Goal: Task Accomplishment & Management: Complete application form

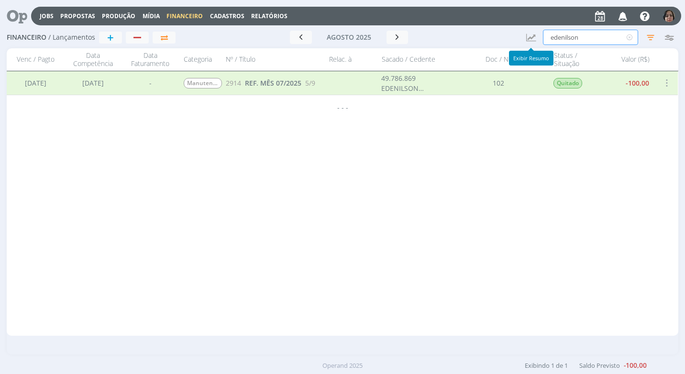
drag, startPoint x: 594, startPoint y: 37, endPoint x: 492, endPoint y: 37, distance: 101.9
click at [492, 37] on div "Financeiro / Lançamentos + Ir para mês atual agosto 2025 < 2025 > Janeiro Fever…" at bounding box center [342, 38] width 671 height 22
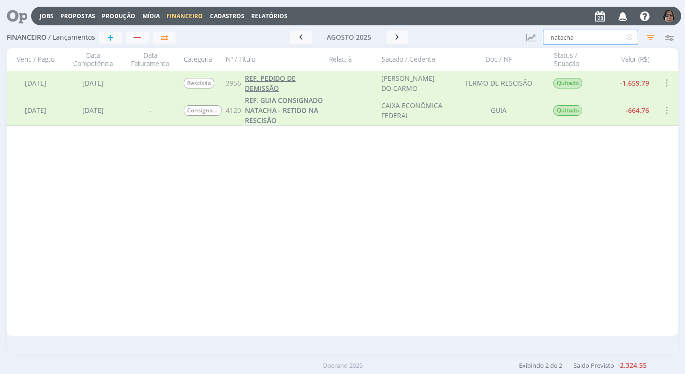
type input "natacha"
click at [272, 79] on span "REF. PEDIDO DE DEMISSÃO" at bounding box center [270, 83] width 51 height 19
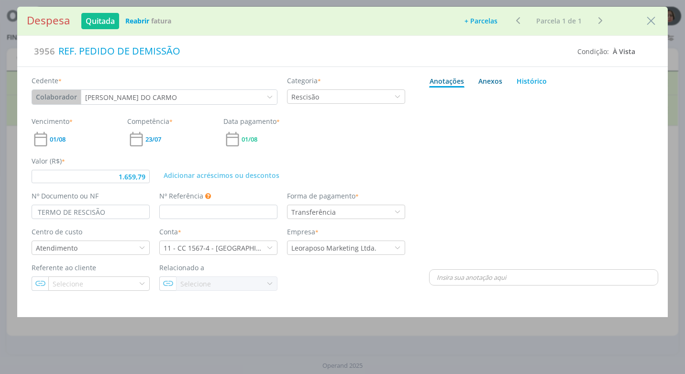
click at [495, 81] on div "Anexos 0" at bounding box center [490, 81] width 24 height 10
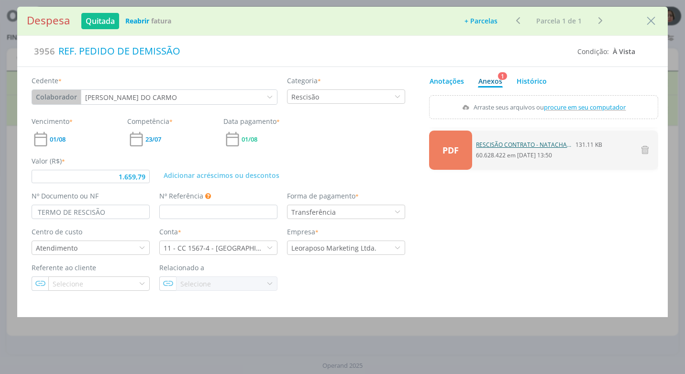
click at [522, 144] on link "RESCISÃO CONTRATO - NATACHA - R$ 1.659,79.pdf" at bounding box center [524, 145] width 96 height 9
type input "1.659,79"
drag, startPoint x: 655, startPoint y: 22, endPoint x: 388, endPoint y: 0, distance: 267.9
click at [655, 22] on icon "Close" at bounding box center [651, 21] width 14 height 14
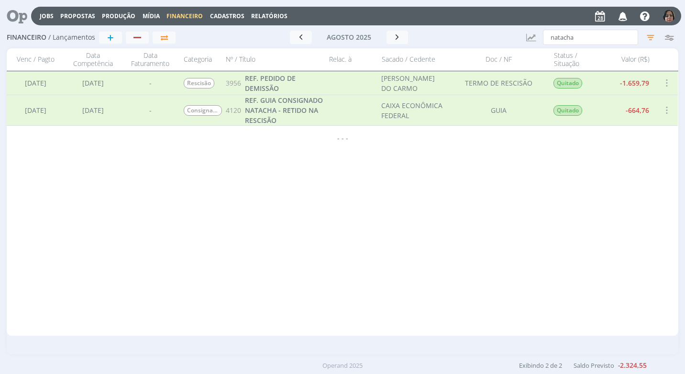
click at [223, 13] on span "Cadastros" at bounding box center [227, 16] width 34 height 8
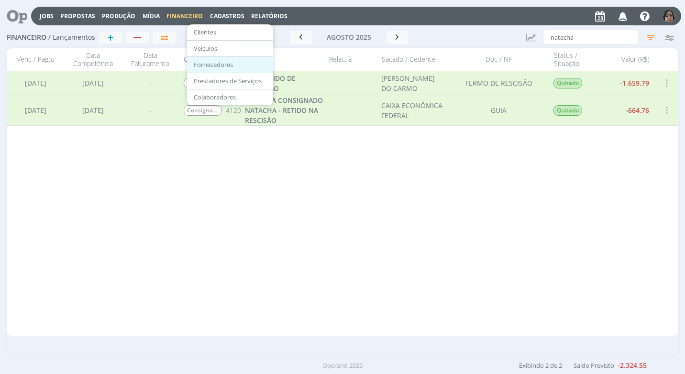
click at [214, 66] on link "Fornecedores" at bounding box center [230, 64] width 80 height 15
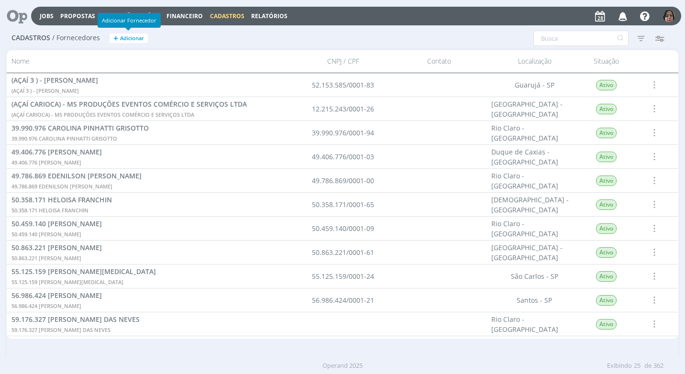
click at [137, 39] on span "Adicionar" at bounding box center [132, 38] width 24 height 6
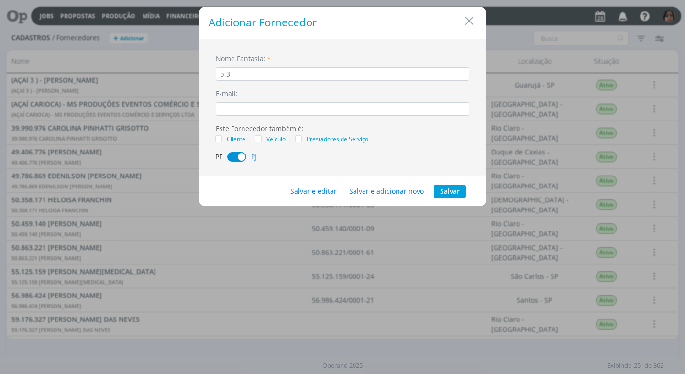
type input "p"
type input "P 3 MEDICIN E SEGURANÇA DO TRABALHO"
click at [316, 189] on button "Salvar e editar" at bounding box center [313, 191] width 59 height 13
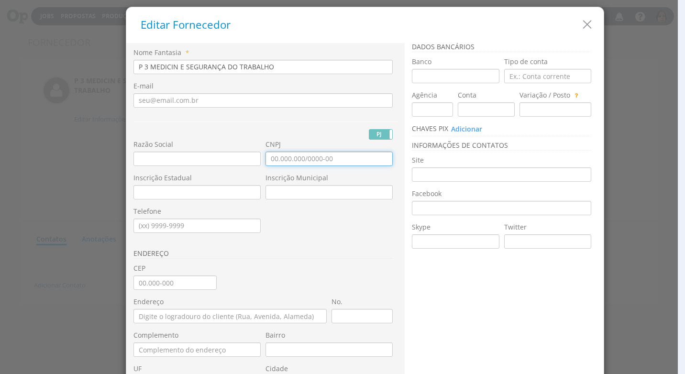
drag, startPoint x: 268, startPoint y: 164, endPoint x: 276, endPoint y: 170, distance: 10.0
click at [268, 164] on input "CNPJ" at bounding box center [329, 159] width 127 height 14
type input "21.834.059/0001-55"
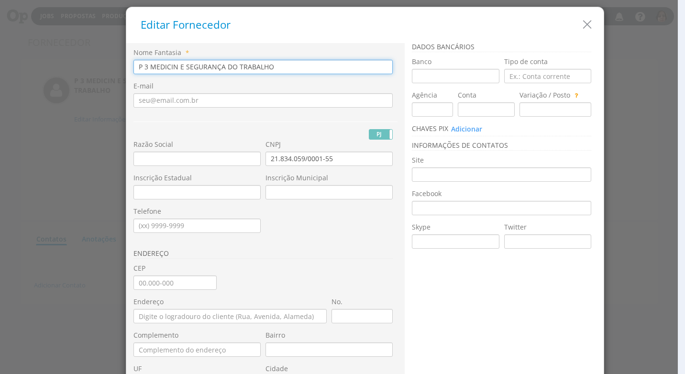
drag, startPoint x: 272, startPoint y: 63, endPoint x: 79, endPoint y: 53, distance: 193.1
click at [79, 53] on div "Editar Fornecedor Nome Fantasia * P 3 MEDICIN E SEGURANÇA DO TRABALHO E-mail PJ…" at bounding box center [342, 187] width 685 height 374
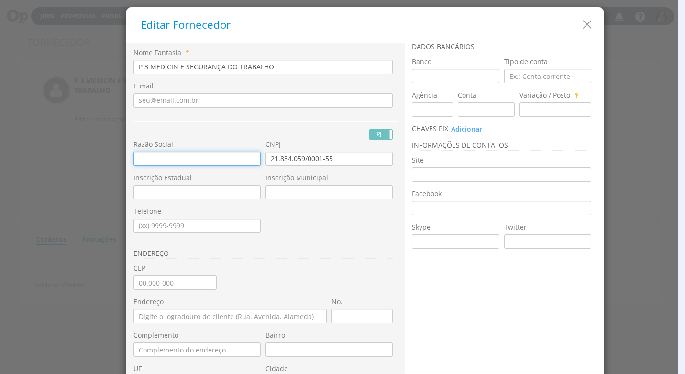
click at [139, 159] on input "text" at bounding box center [196, 159] width 127 height 14
paste input "P 3 MEDICIN E SEGURANÇA DO TRABALHO"
type input "P 3 MEDICIN E SEGURANÇA DO TRABALHO"
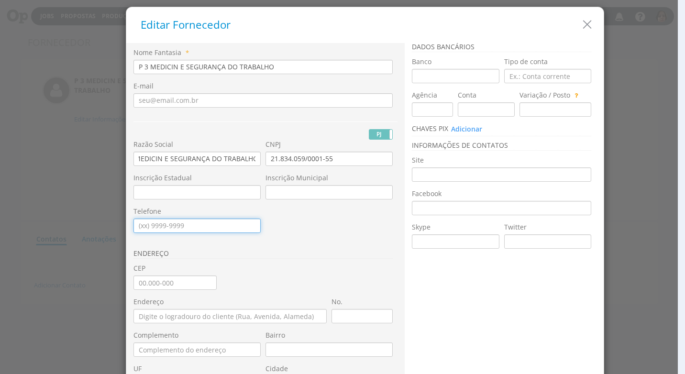
scroll to position [0, 0]
click at [175, 231] on input "Telefone" at bounding box center [196, 226] width 127 height 14
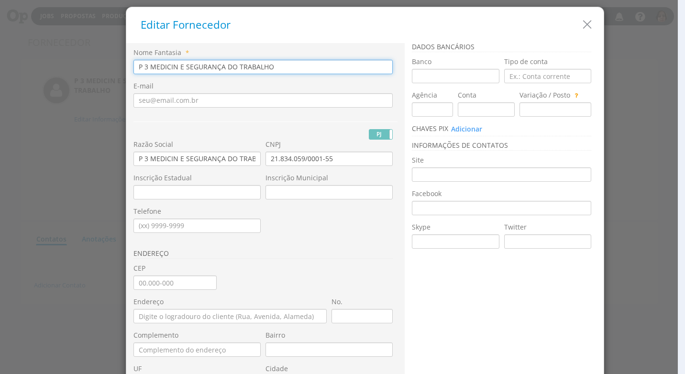
click at [295, 68] on input "P 3 MEDICIN E SEGURANÇA DO TRABALHO" at bounding box center [262, 67] width 259 height 14
type input "P 3 MEDICIN E SEGURANÇA DO TRABALHO LTDA"
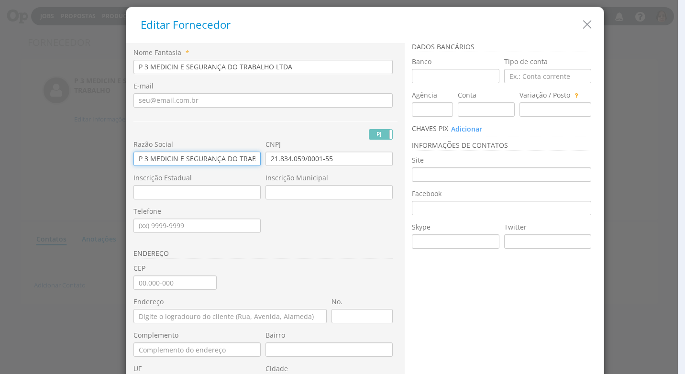
click at [249, 159] on input "P 3 MEDICIN E SEGURANÇA DO TRABALHO" at bounding box center [196, 159] width 127 height 14
type input "P 3 MEDICIN E SEGURANÇA DO TRABALHO LTDA"
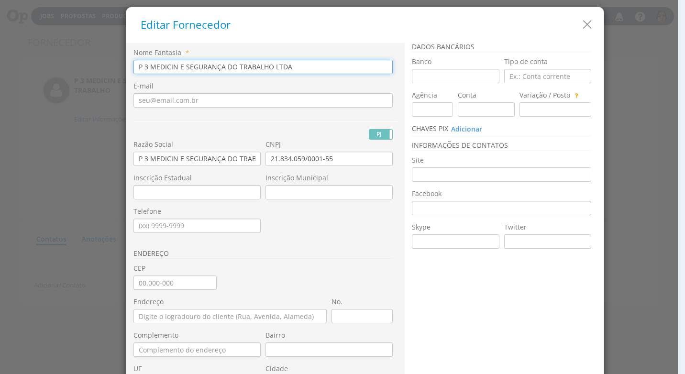
click at [173, 68] on input "P 3 MEDICIN E SEGURANÇA DO TRABALHO LTDA" at bounding box center [262, 67] width 259 height 14
type input "P 3 MEDICINA E SEGURANÇA DO TRABALHO LTDA"
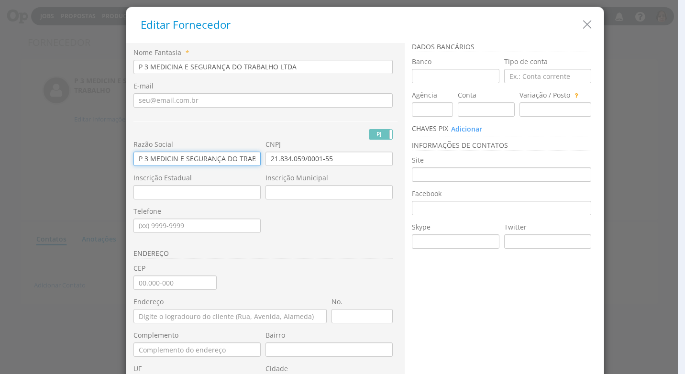
click at [173, 160] on input "P 3 MEDICIN E SEGURANÇA DO TRABALHO LTDA" at bounding box center [196, 159] width 127 height 14
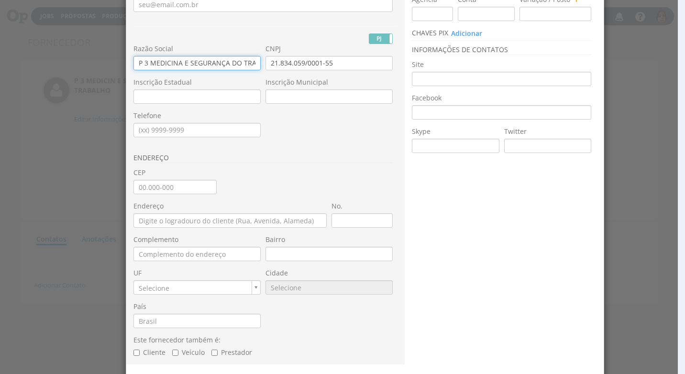
type input "P 3 MEDICINA E SEGURANÇA DO TRABALHO LTDA"
drag, startPoint x: 132, startPoint y: 191, endPoint x: 142, endPoint y: 203, distance: 15.7
click at [133, 191] on input "CEP" at bounding box center [174, 187] width 83 height 14
type input "25.010-090"
type input "Avenida Doutor Manuel Teles"
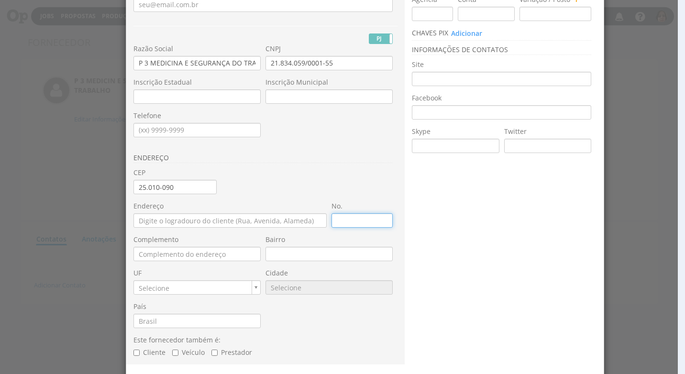
type input "Centro"
type input "RJ"
type input "6912"
click at [352, 222] on input "No." at bounding box center [362, 220] width 61 height 14
type input "31"
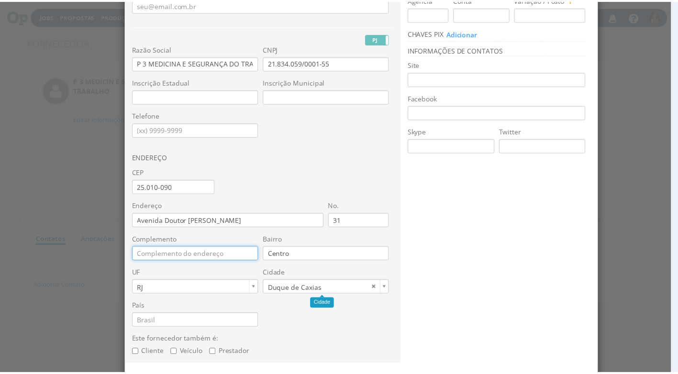
scroll to position [129, 0]
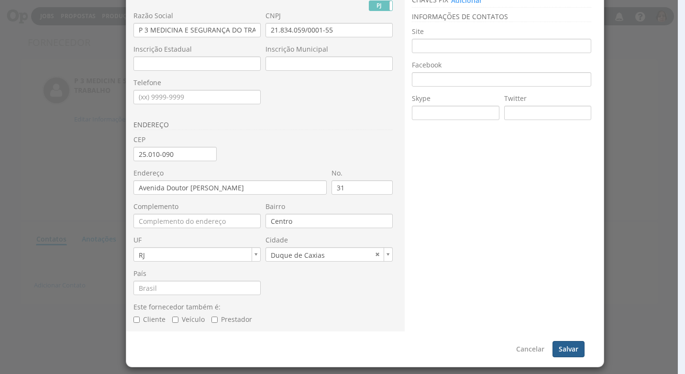
click at [559, 350] on button "Salvar" at bounding box center [569, 349] width 32 height 16
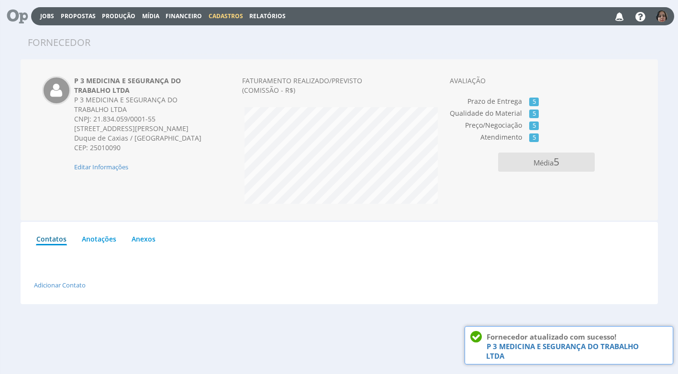
click at [195, 12] on span "Financeiro" at bounding box center [184, 16] width 36 height 8
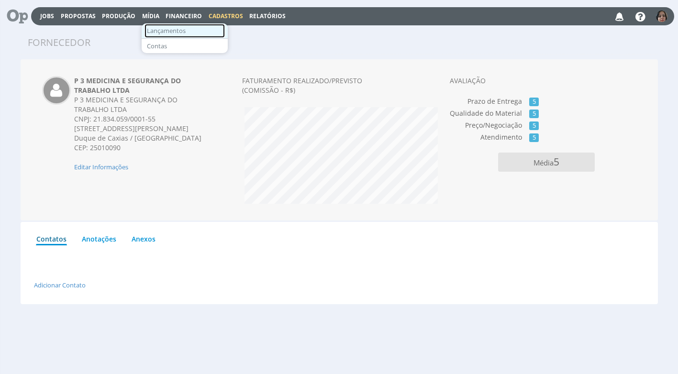
click at [182, 33] on link "Lançamentos" at bounding box center [184, 31] width 80 height 14
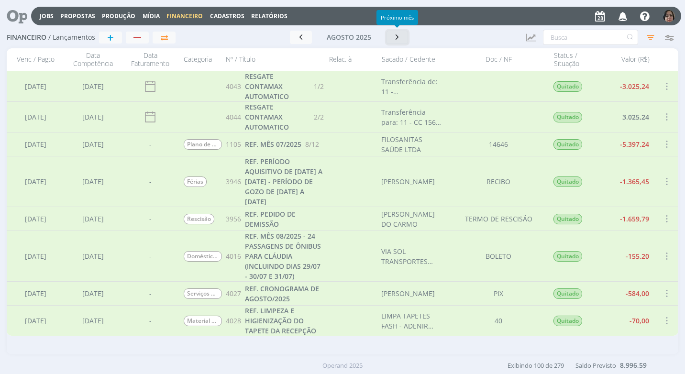
click at [392, 35] on button "button" at bounding box center [398, 37] width 22 height 13
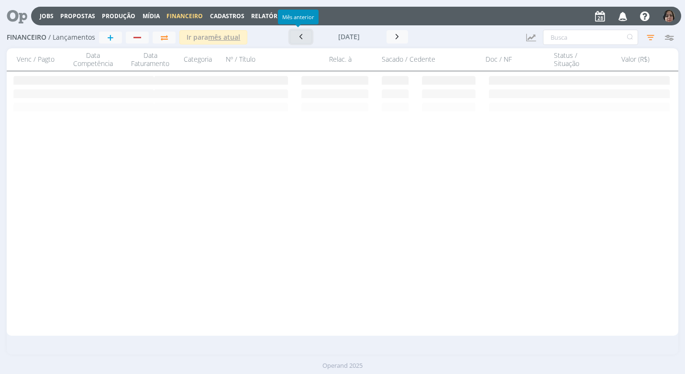
click at [307, 34] on button "button" at bounding box center [301, 36] width 22 height 13
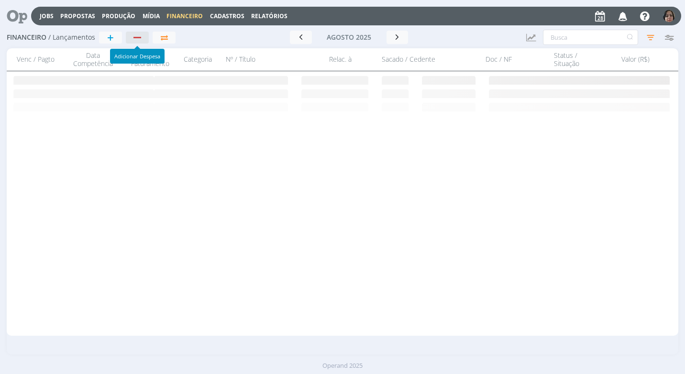
click at [137, 35] on div "button" at bounding box center [138, 37] width 12 height 6
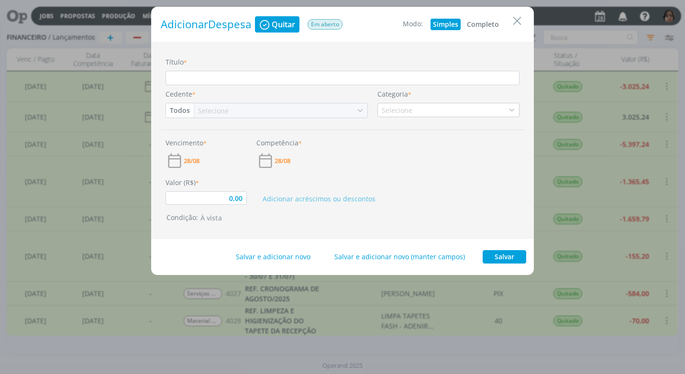
click at [479, 19] on button "Completo" at bounding box center [483, 24] width 37 height 11
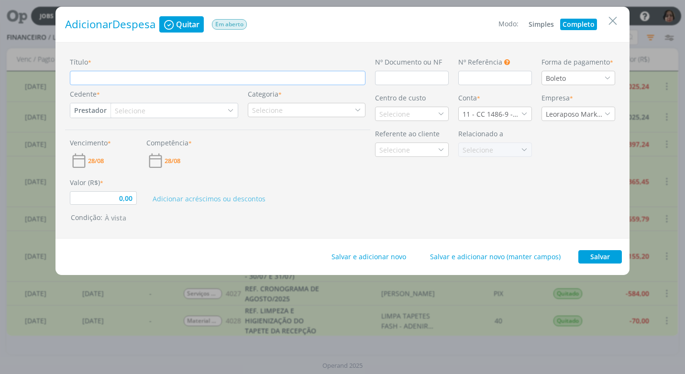
type input "0,00"
click at [126, 79] on input "Título *" at bounding box center [218, 78] width 296 height 14
type input "R"
type input "0,00"
type input "RE"
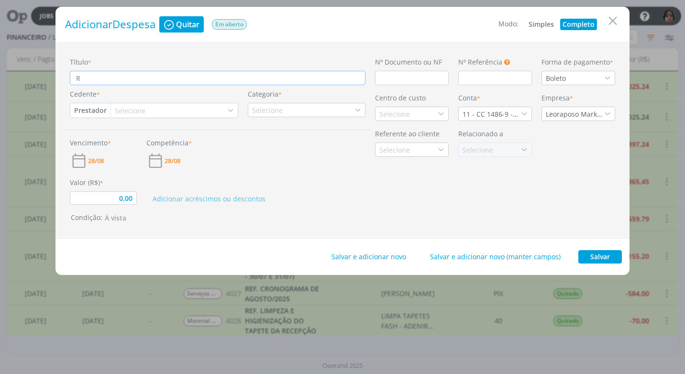
type input "0,00"
type input "REF"
type input "0,00"
type input "REF."
type input "0,00"
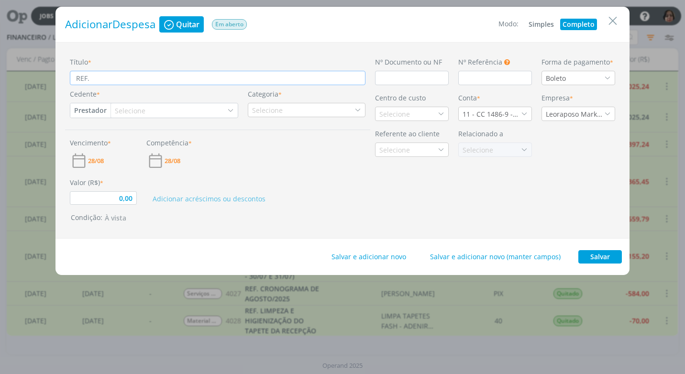
type input "REF."
type input "0,00"
type input "REF. E"
type input "0,00"
type input "REF. EX"
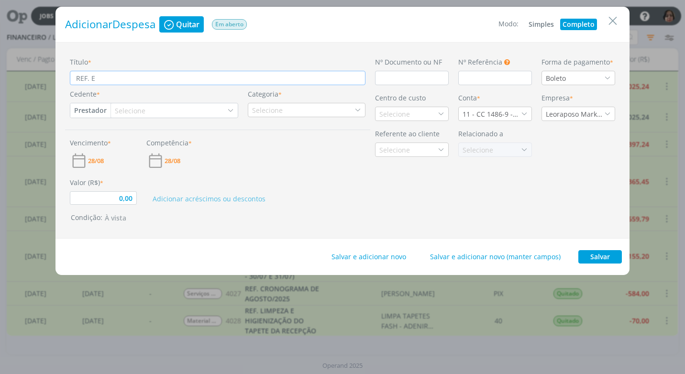
type input "0,00"
type input "REF. EXA"
type input "0,00"
type input "REF. EXAM"
type input "0,00"
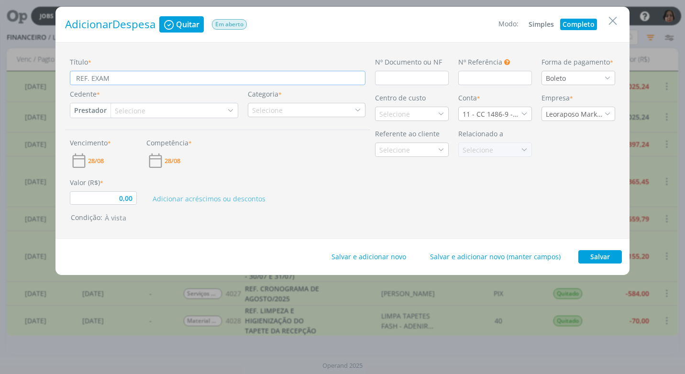
type input "REF. EXAME"
type input "0,00"
type input "REF. EXAME"
type input "0,00"
type input "REF. EXAME P"
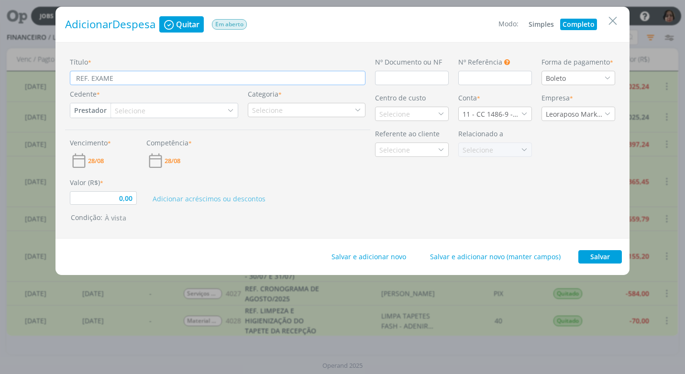
type input "0,00"
type input "REF. EXAME PE"
type input "0,00"
type input "REF. EXAME PER"
type input "0,00"
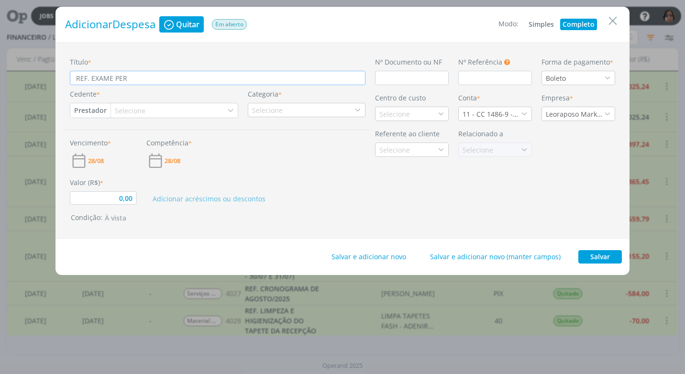
type input "REF. EXAME PERÍ"
type input "0,00"
type input "REF. EXAME PERÍD"
type input "0,00"
type input "REF. EXAME PERÍ"
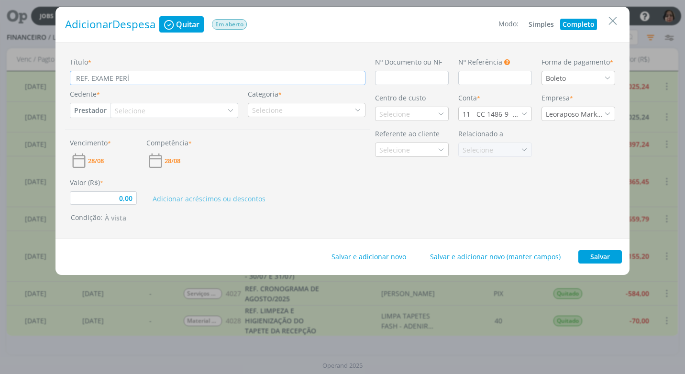
type input "0,00"
type input "REF. EXAME PERÍO"
type input "0,00"
type input "REF. EXAME PERÍOD"
type input "0,00"
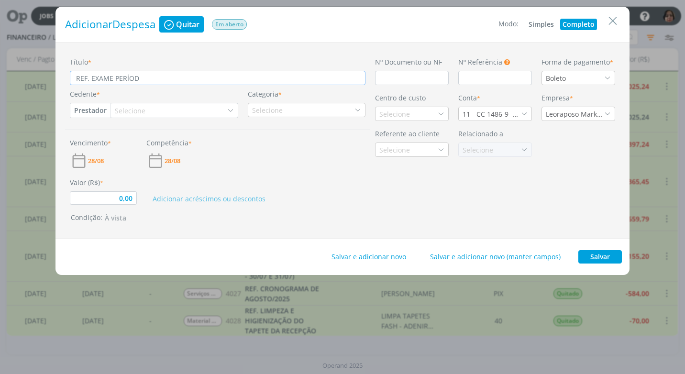
type input "REF. EXAME PERÍODI"
type input "0,00"
type input "REF. EXAME PERÍODIC"
type input "0,00"
type input "REF. EXAME PERÍODICO"
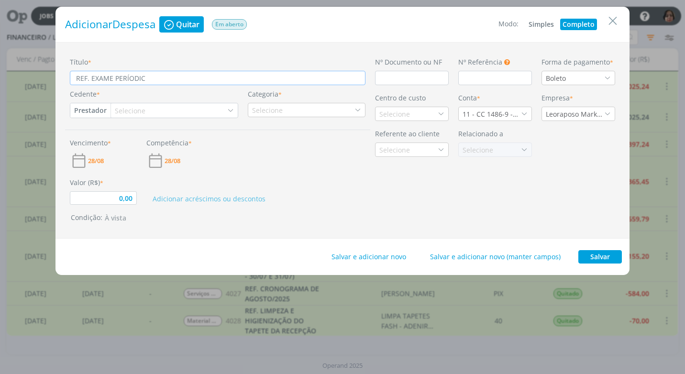
type input "0,00"
type input "REF. EXAME PERÍODIC"
type input "0,00"
type input "REF. EXAME PERÍODI"
type input "0,00"
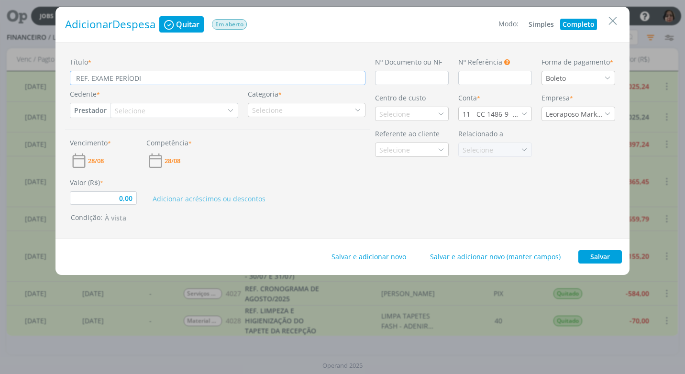
type input "REF. EXAME PERÍOD"
type input "0,00"
type input "REF. EXAME PERÍO"
type input "0,00"
type input "REF. EXAME PERÍ"
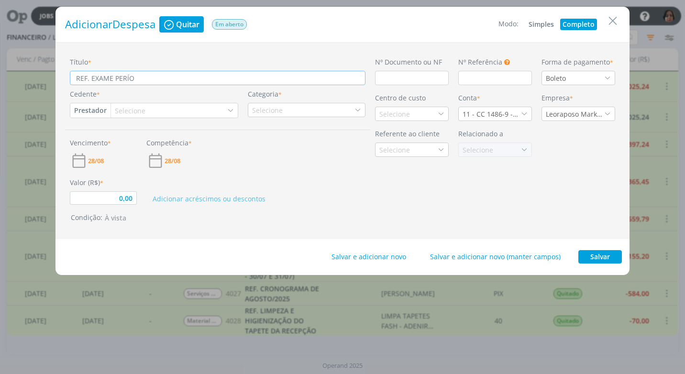
type input "0,00"
type input "REF. EXAME PER"
type input "0,00"
type input "REF. EXAME PERI"
type input "0,00"
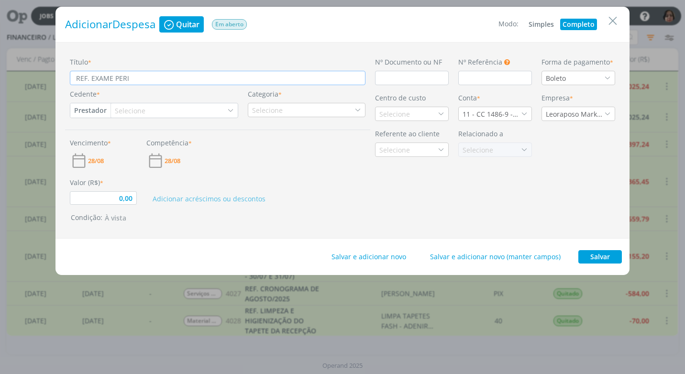
type input "REF. EXAME PERIÓ"
type input "0,00"
type input "REF. EXAME PERIÓD"
type input "0,00"
type input "REF. EXAME PERIÓDI"
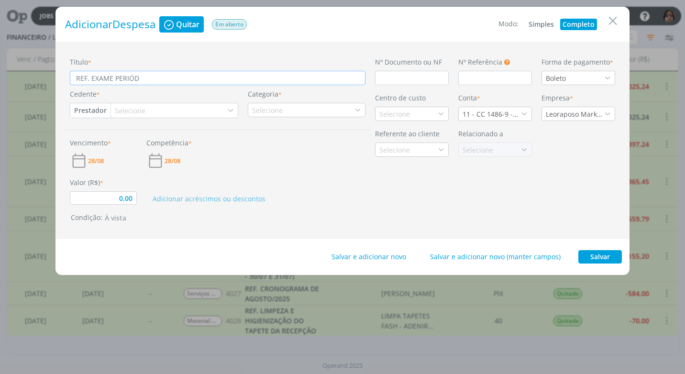
type input "0,00"
type input "REF. EXAME PERIÓDIC"
type input "0,00"
type input "REF. EXAME PERIÓDICO"
type input "0,00"
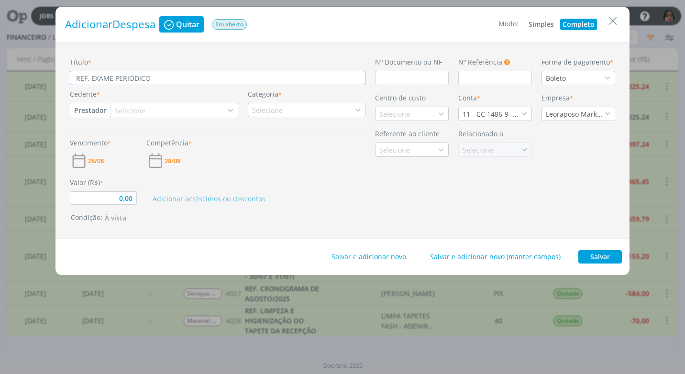
type input "REF. EXAME PERIÓDICO"
type input "0,00"
type input "REF. EXAME PERIÓDICO -"
type input "0,00"
type input "REF. EXAME PERIÓDICO -"
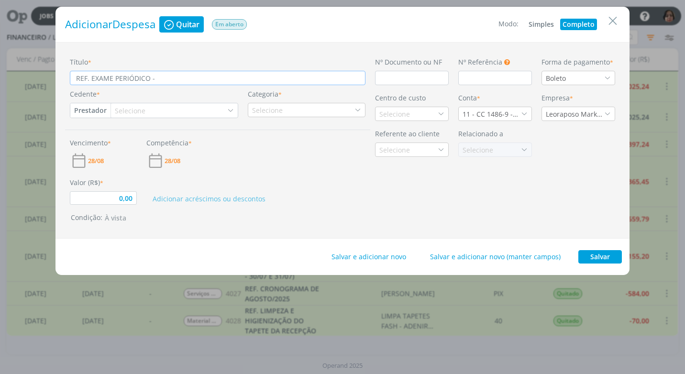
type input "0,00"
type input "REF. EXAME PERIÓDICO - R"
type input "0,00"
type input "REF. EXAME PERIÓDICO - RE"
type input "0,00"
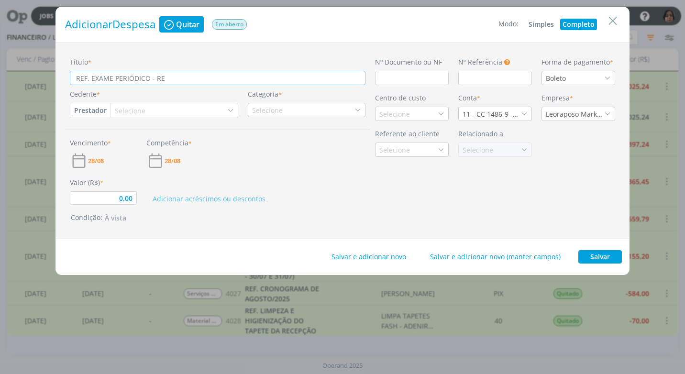
type input "REF. EXAME PERIÓDICO - REE"
type input "0,00"
type input "REF. EXAME PERIÓDICO - REEM"
type input "0,00"
type input "REF. EXAME PERIÓDICO - REEMB"
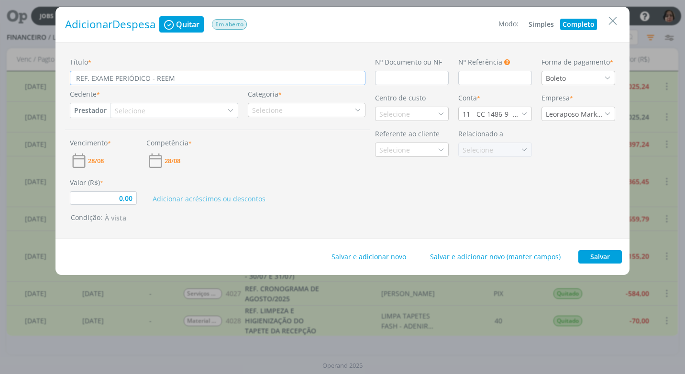
type input "0,00"
type input "REF. EXAME PERIÓDICO - REEMBO"
type input "0,00"
type input "REF. EXAME PERIÓDICO - REEMBOL"
type input "0,00"
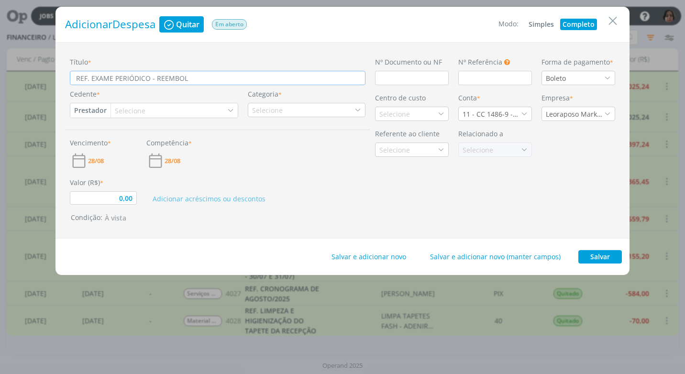
type input "REF. EXAME PERIÓDICO - REEMBOLS"
type input "0,00"
type input "REF. EXAME PERIÓDICO - REEMBOLSO"
type input "0,00"
type input "REF. EXAME PERIÓDICO - REEMBOLSO"
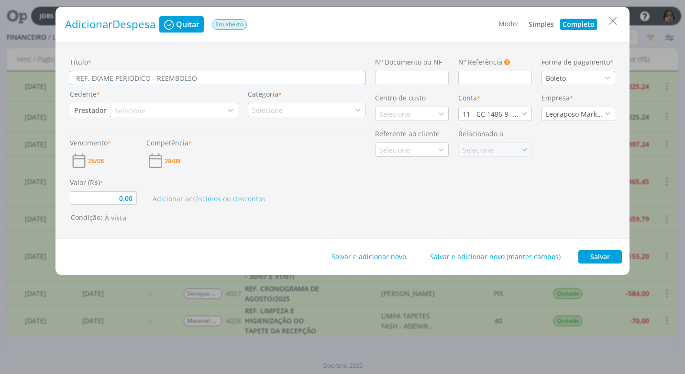
type input "0,00"
type input "REF. EXAME PERIÓDICO - REEMBOLSO P"
type input "0,00"
type input "REF. EXAME PERIÓDICO - REEMBOLSO PA"
type input "0,00"
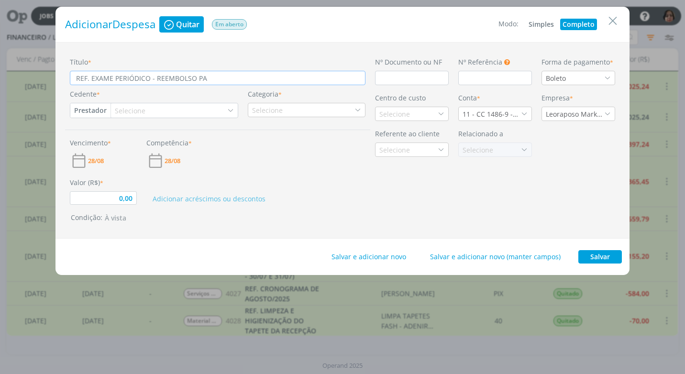
type input "REF. EXAME PERIÓDICO - REEMBOLSO PAR"
type input "0,00"
type input "REF. EXAME PERIÓDICO - REEMBOLSO PARA"
type input "0,00"
type input "REF. EXAME PERIÓDICO - REEMBOLSO PARA"
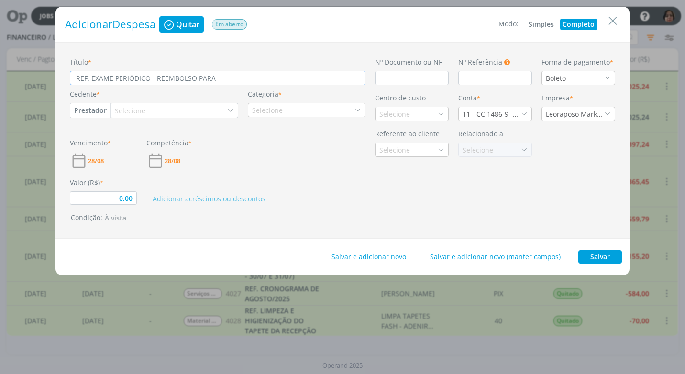
type input "0,00"
type input "REF. EXAME PERIÓDICO - REEMBOLSO PARA C"
type input "0,00"
type input "REF. EXAME PERIÓDICO - REEMBOLSO PARA CA"
type input "0,00"
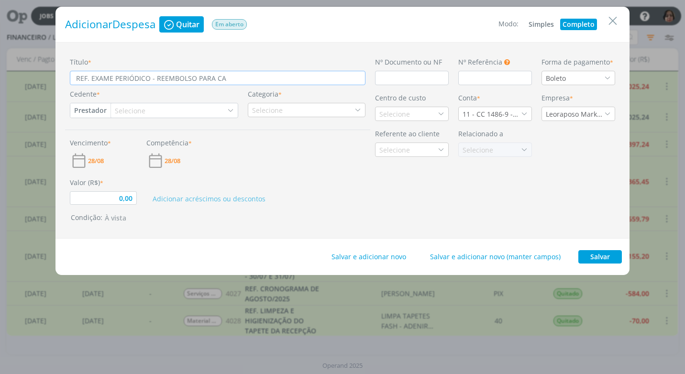
type input "REF. EXAME PERIÓDICO - REEMBOLSO PARA CAR"
type input "0,00"
type input "REF. EXAME PERIÓDICO - REEMBOLSO PARA CARO"
type input "0,00"
type input "REF. EXAME PERIÓDICO - REEMBOLSO PARA CAROL"
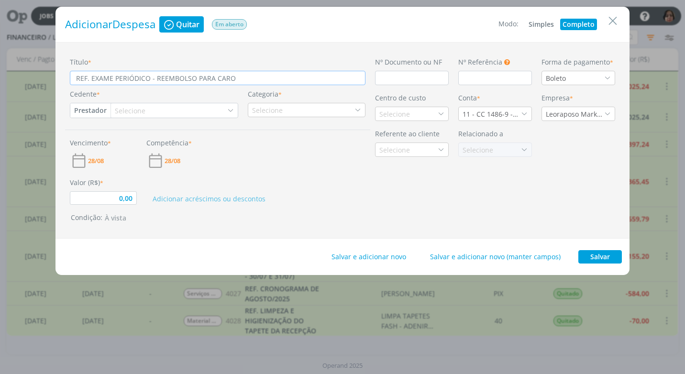
type input "0,00"
type input "REF. EXAME PERIÓDICO - REEMBOLSO PARA CAROLI"
type input "0,00"
type input "REF. EXAME PERIÓDICO - REEMBOLSO PARA [PERSON_NAME]"
type input "0,00"
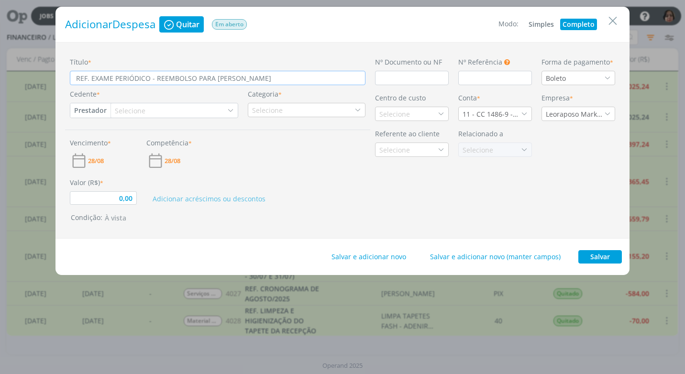
type input "REF. EXAME PERIÓDICO - REEMBOLSO PARA [GEOGRAPHIC_DATA]"
type input "0,00"
type input "REF. EXAME PERIÓDICO - REEMBOLSO PARA [GEOGRAPHIC_DATA]"
type input "0,00"
type input "REF. EXAME PERIÓDICO - REEMBOLSO PARA [GEOGRAPHIC_DATA]"
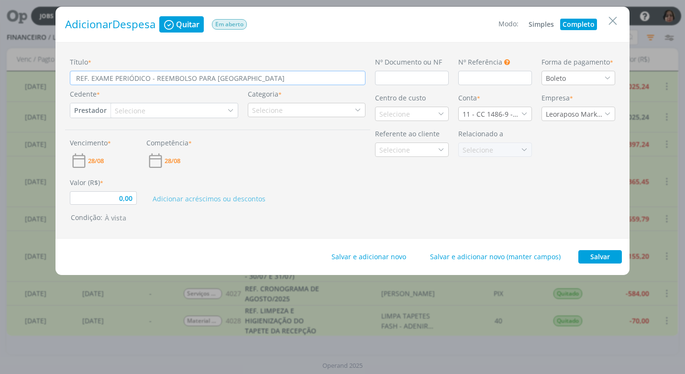
type input "0,00"
type input "REF. EXAME PERIÓDICO - REEMBOLSO PARA [PERSON_NAME]"
type input "0,00"
type input "REF. EXAME PERIÓDICO - REEMBOLSO PARA [PERSON_NAME]"
type input "0,00"
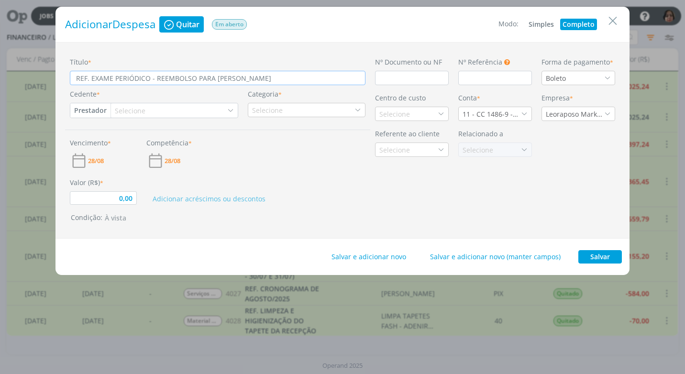
type input "REF. EXAME PERIÓDICO - REEMBOLSO PARA [PERSON_NAME]"
type input "0,00"
type input "REF. EXAME PERIÓDICO - REEMBOLSO PARA [PERSON_NAME]"
type input "0,00"
type input "REF. EXAME PERIÓDICO - REEMBOLSO PARA [PERSON_NAME]"
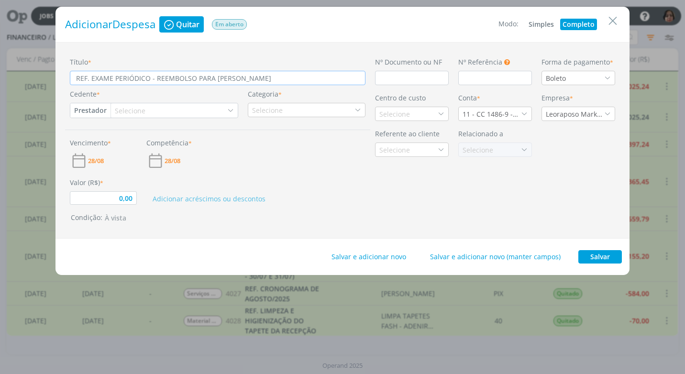
type input "0,00"
type input "REF. EXAME PERIÓDICO - REEMBOLSO PARA [PERSON_NAME]"
type input "0,00"
type input "REF. EXAME PERIÓDICO - REEMBOLSO PARA [PERSON_NAME]"
type input "0,00"
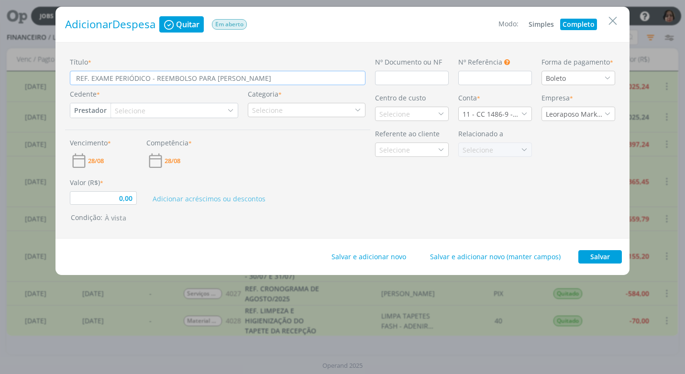
type input "REF. EXAME PERIÓDICO - REEMBOLSO PARA [PERSON_NAME]"
type input "0,00"
type input "REF. EXAME PERIÓDICO - REEMBOLSO PARA [PERSON_NAME]"
type input "0,00"
type input "REF. EXAME PERIÓDICO - REEMBOLSO PARA [PERSON_NAME]"
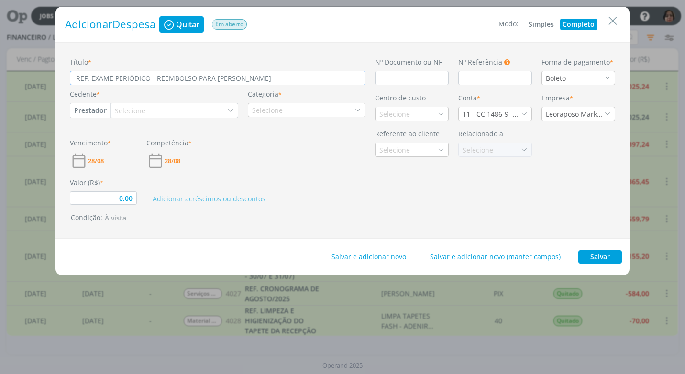
type input "0,00"
type input "REF. EXAME PERIÓDICO - REEMBOLSO PARA [PERSON_NAME]"
click at [422, 79] on input "dialog" at bounding box center [412, 78] width 74 height 14
type input "0,00"
type input "S"
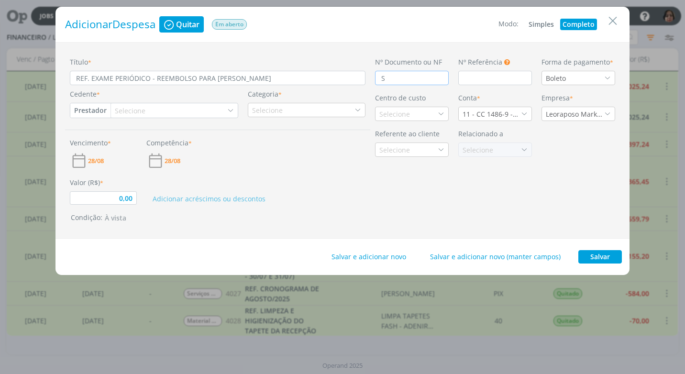
type input "0,00"
type input "S/"
type input "0,00"
type input "S/"
type input "0,00"
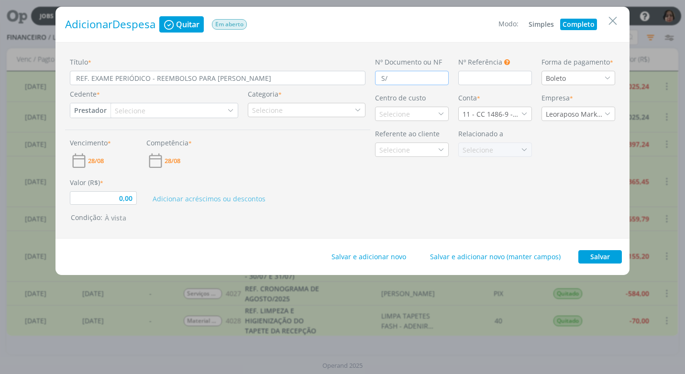
type input "S/ N"
type input "0,00"
type input "S/ NF"
click at [608, 74] on div "Boleto" at bounding box center [579, 78] width 74 height 14
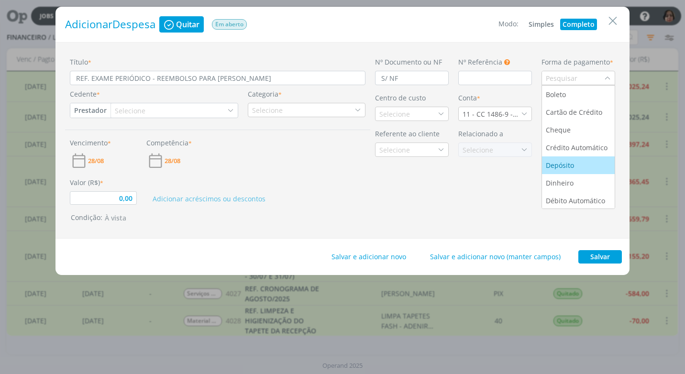
scroll to position [36, 0]
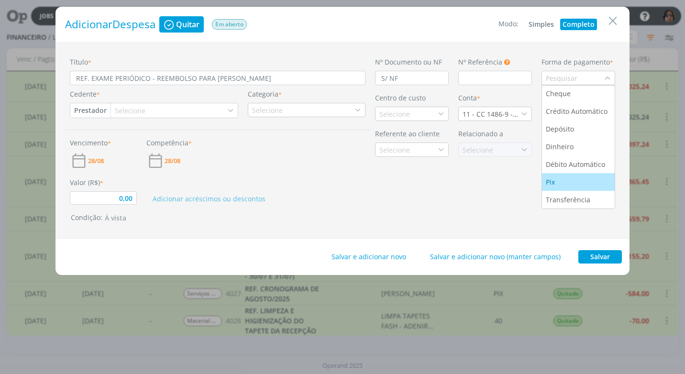
click at [571, 175] on li "Pix" at bounding box center [578, 182] width 73 height 18
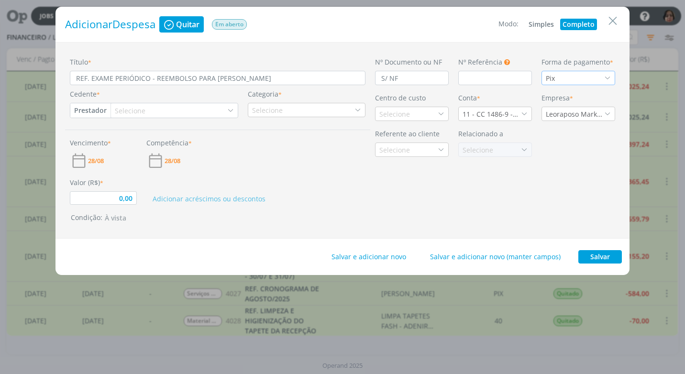
click at [97, 111] on button "Prestador" at bounding box center [90, 110] width 40 height 14
click at [119, 138] on link "Fornecedor" at bounding box center [109, 141] width 76 height 15
type input "0,00"
click at [133, 110] on div "Selecione" at bounding box center [136, 111] width 33 height 10
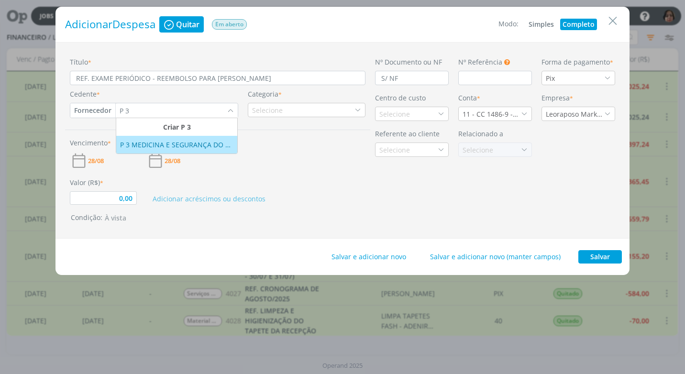
type input "P 3"
click at [161, 152] on li "P 3 MEDICINA E SEGURANÇA DO TRABALHO LTDA" at bounding box center [176, 145] width 121 height 18
type input "0,00"
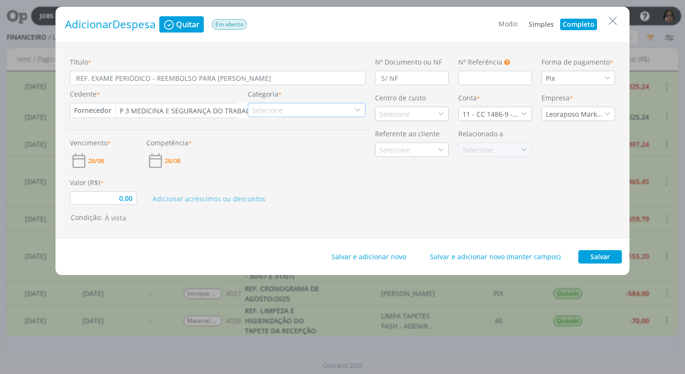
click at [356, 110] on icon "dialog" at bounding box center [358, 110] width 7 height 7
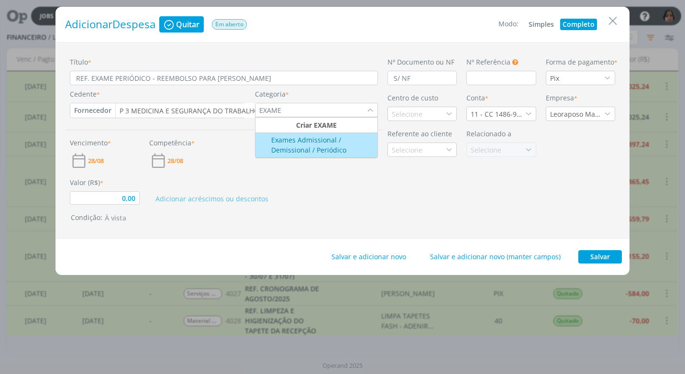
type input "EXAME"
click at [308, 151] on div "Exames Admissional / Demissional / Periódico" at bounding box center [317, 145] width 120 height 20
type input "0,00"
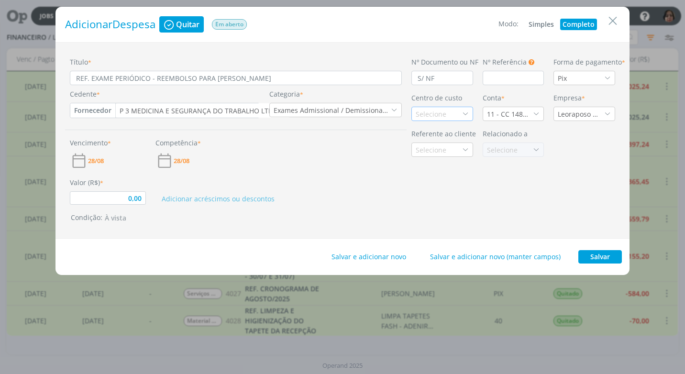
click at [464, 115] on icon "dialog" at bounding box center [465, 114] width 7 height 7
type input "DIG"
drag, startPoint x: 462, startPoint y: 153, endPoint x: 457, endPoint y: 154, distance: 4.9
click at [459, 153] on div "Marketing Digital" at bounding box center [442, 148] width 53 height 10
click at [535, 114] on icon "dialog" at bounding box center [536, 114] width 7 height 7
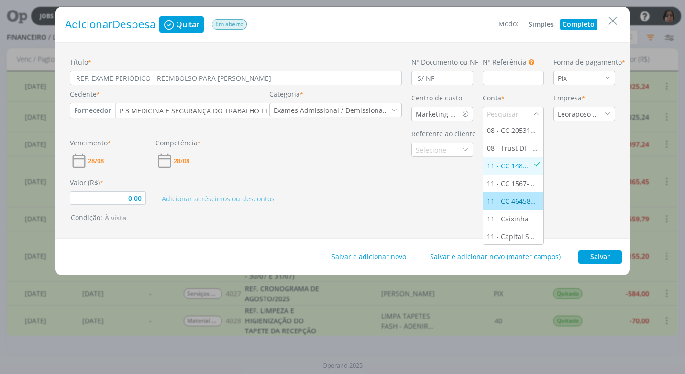
click at [526, 199] on div "11 - CC 46458-5 - [GEOGRAPHIC_DATA]" at bounding box center [513, 201] width 53 height 10
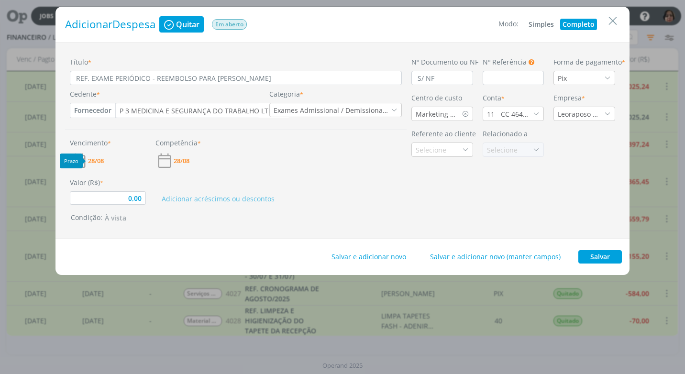
click at [106, 162] on span "28/08" at bounding box center [97, 161] width 18 height 6
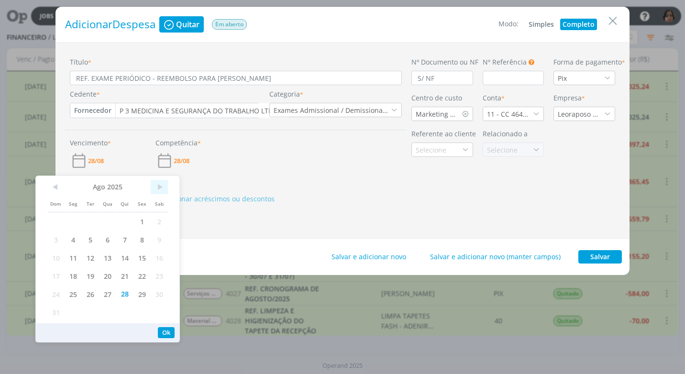
click at [159, 186] on span ">" at bounding box center [159, 187] width 17 height 14
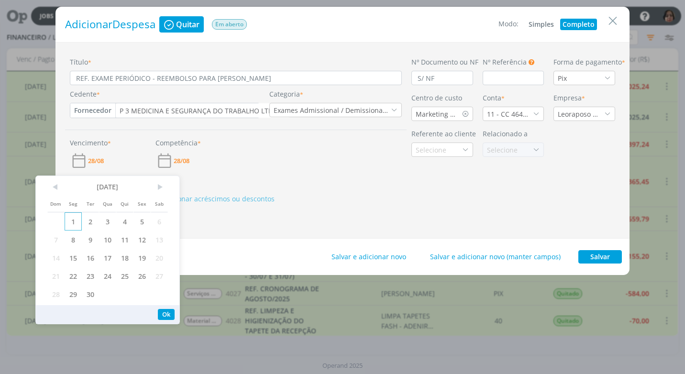
click at [75, 218] on span "1" at bounding box center [73, 221] width 17 height 18
drag, startPoint x: 162, startPoint y: 315, endPoint x: 162, endPoint y: 308, distance: 7.7
click at [162, 314] on button "Ok" at bounding box center [166, 314] width 17 height 11
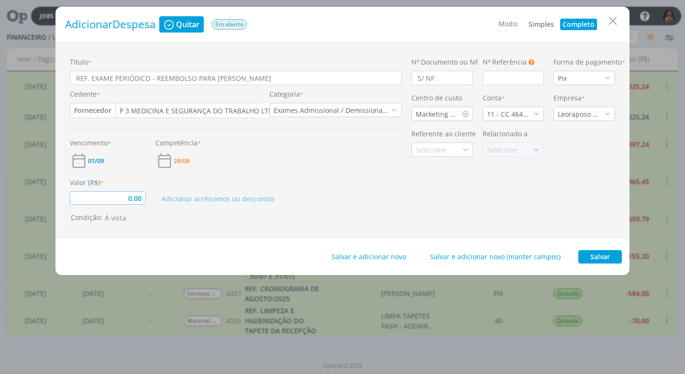
click at [118, 196] on input "0,00" at bounding box center [108, 197] width 76 height 13
click at [384, 222] on div "Condição: À vista" at bounding box center [238, 217] width 334 height 11
click at [590, 253] on button "Salvar" at bounding box center [600, 256] width 44 height 13
type input "55,00"
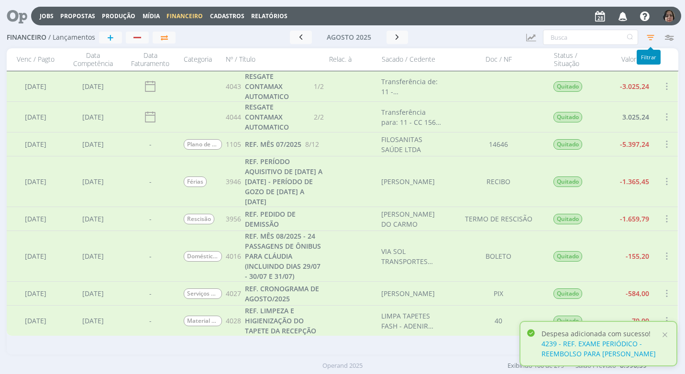
click at [648, 39] on icon "button" at bounding box center [650, 37] width 17 height 17
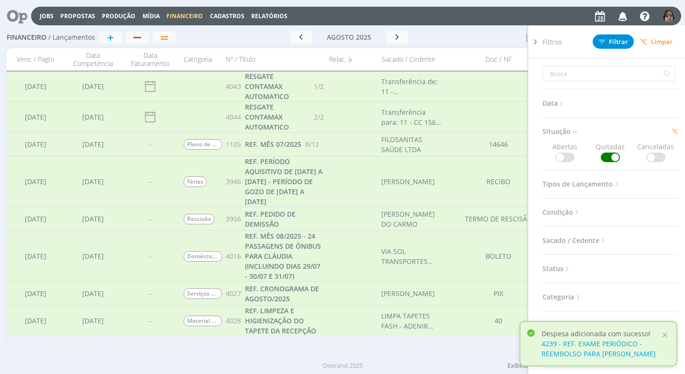
click at [564, 158] on span at bounding box center [565, 158] width 19 height 10
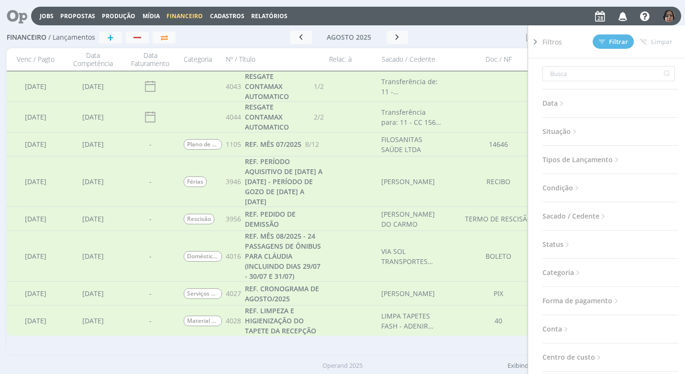
click at [572, 132] on icon at bounding box center [575, 132] width 8 height 8
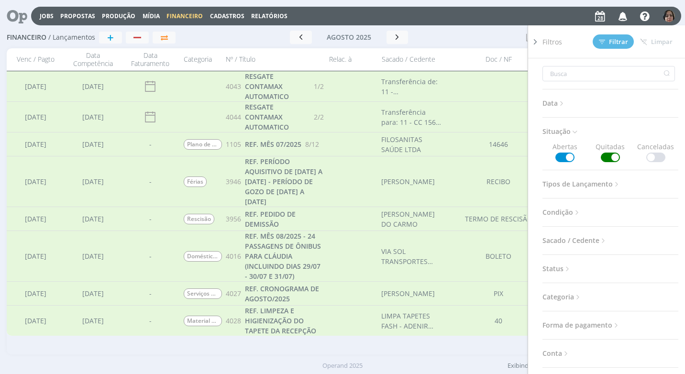
click at [608, 157] on span at bounding box center [610, 158] width 19 height 10
click at [619, 37] on button "Filtrar" at bounding box center [613, 41] width 41 height 14
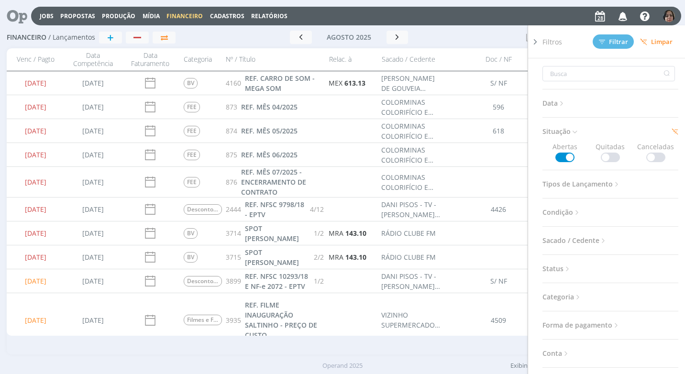
click at [535, 45] on icon at bounding box center [536, 42] width 10 height 10
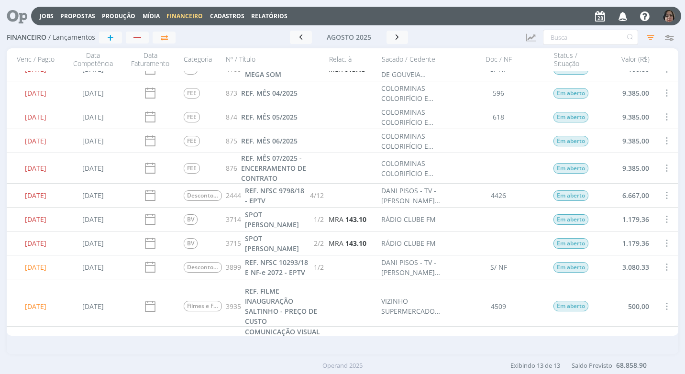
scroll to position [0, 0]
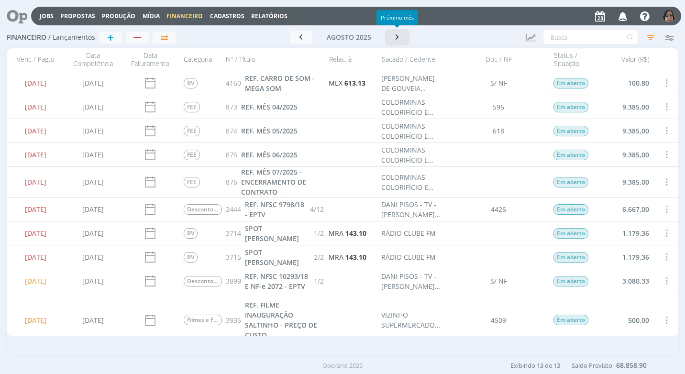
click at [402, 40] on button "button" at bounding box center [398, 37] width 22 height 13
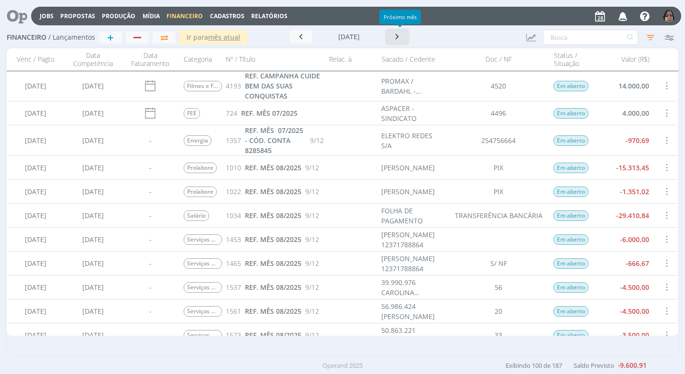
scroll to position [335, 0]
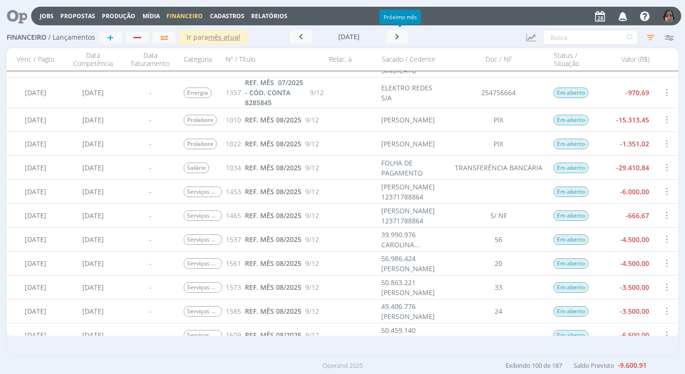
click at [400, 309] on div "49.406.776 [PERSON_NAME]" at bounding box center [413, 311] width 62 height 20
click at [277, 315] on span "REF. MÊS 08/2025" at bounding box center [273, 311] width 56 height 9
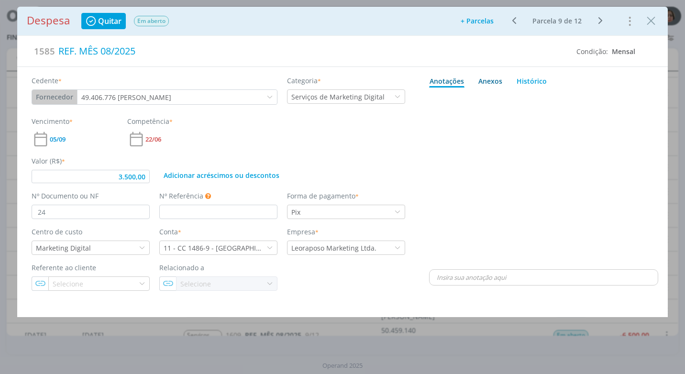
click at [485, 80] on div "Anexos 0" at bounding box center [490, 81] width 24 height 10
type input "3.500,00"
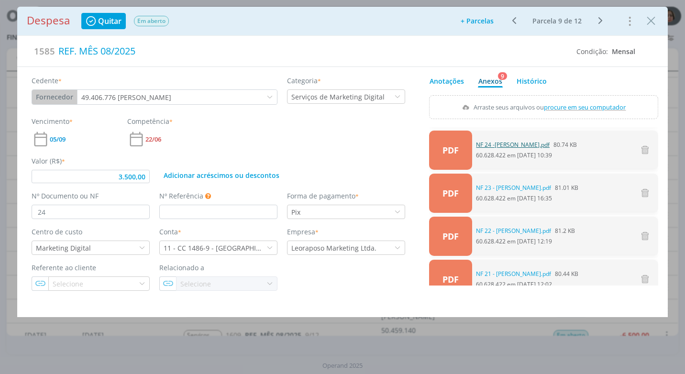
click at [523, 143] on link "NF 24 -[PERSON_NAME].pdf" at bounding box center [513, 145] width 74 height 9
click at [661, 21] on div "Despesa Quitar Em aberto Adicionar parcelas: As parcelas serão geradas com base…" at bounding box center [342, 21] width 651 height 29
click at [652, 21] on icon "Close" at bounding box center [651, 21] width 14 height 14
